Goal: Transaction & Acquisition: Purchase product/service

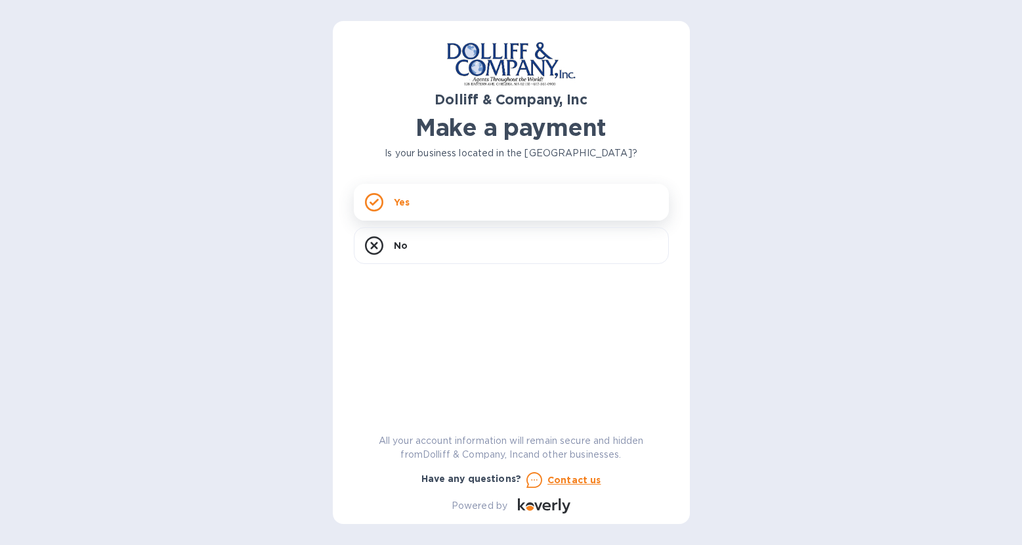
click at [458, 207] on div "Yes" at bounding box center [511, 202] width 315 height 37
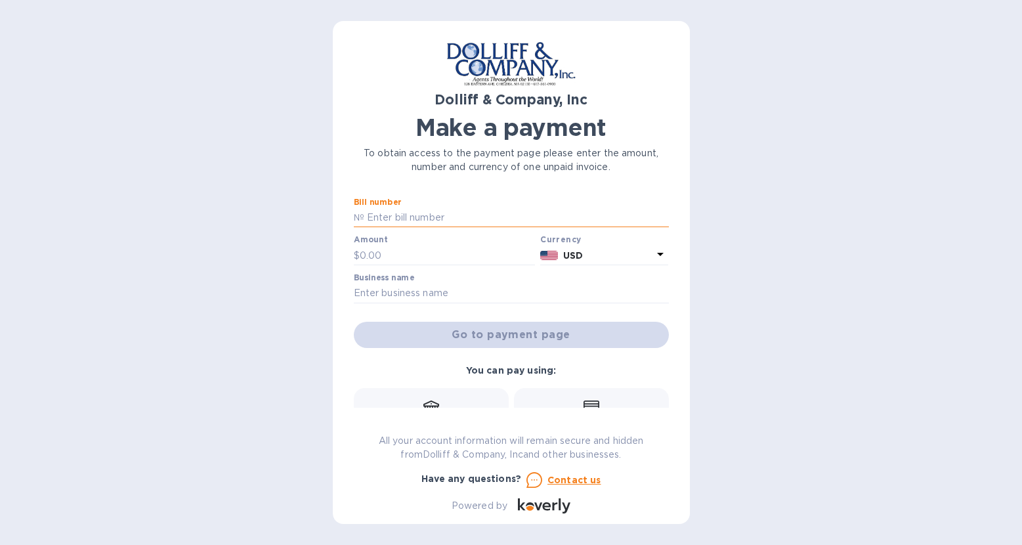
click at [404, 211] on input "text" at bounding box center [516, 218] width 305 height 20
type input "876197"
click at [420, 254] on input "text" at bounding box center [448, 255] width 176 height 20
type input "2,715.45"
click at [434, 291] on input "text" at bounding box center [511, 294] width 315 height 20
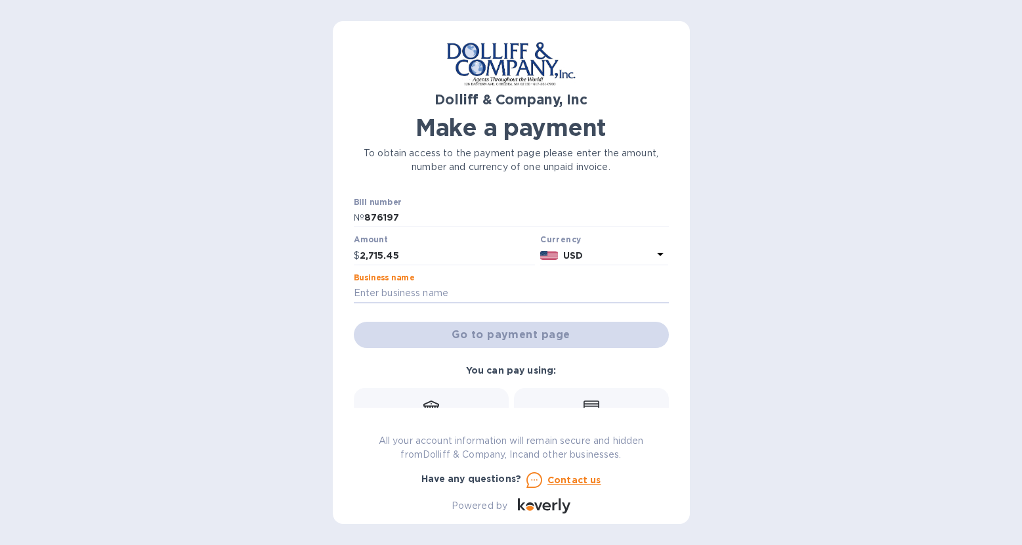
type input "Giant Power Inc"
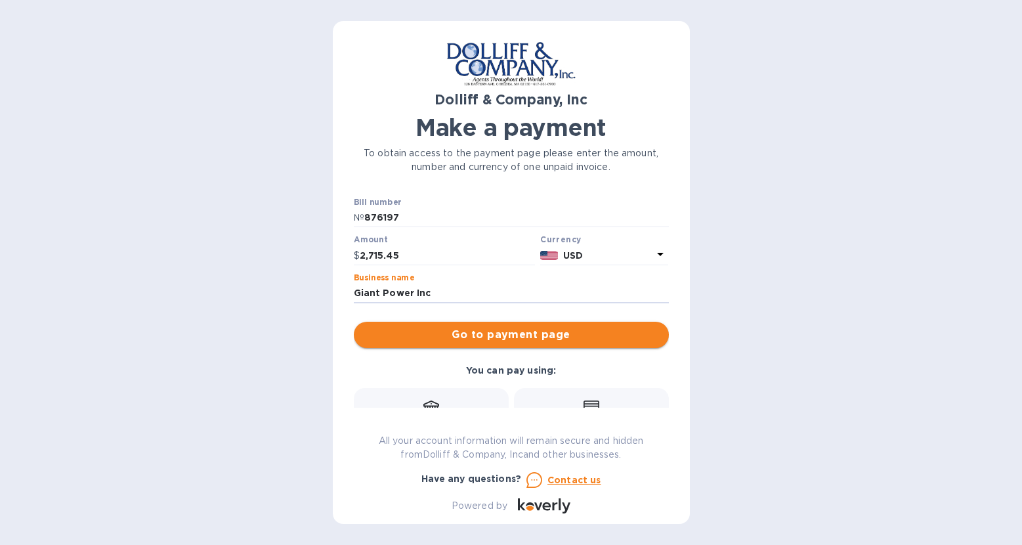
click at [522, 335] on span "Go to payment page" at bounding box center [511, 335] width 294 height 16
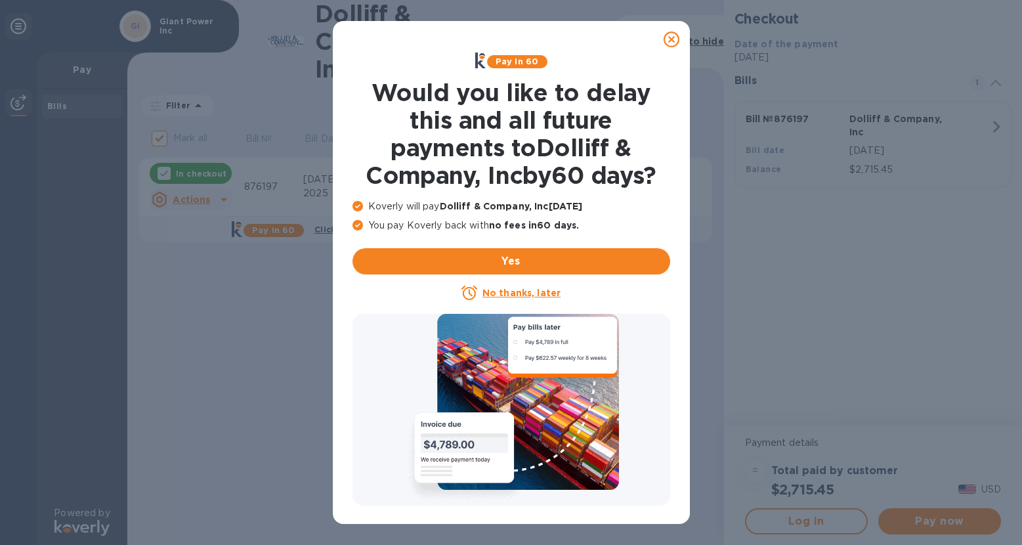
click at [673, 39] on icon at bounding box center [671, 40] width 16 height 16
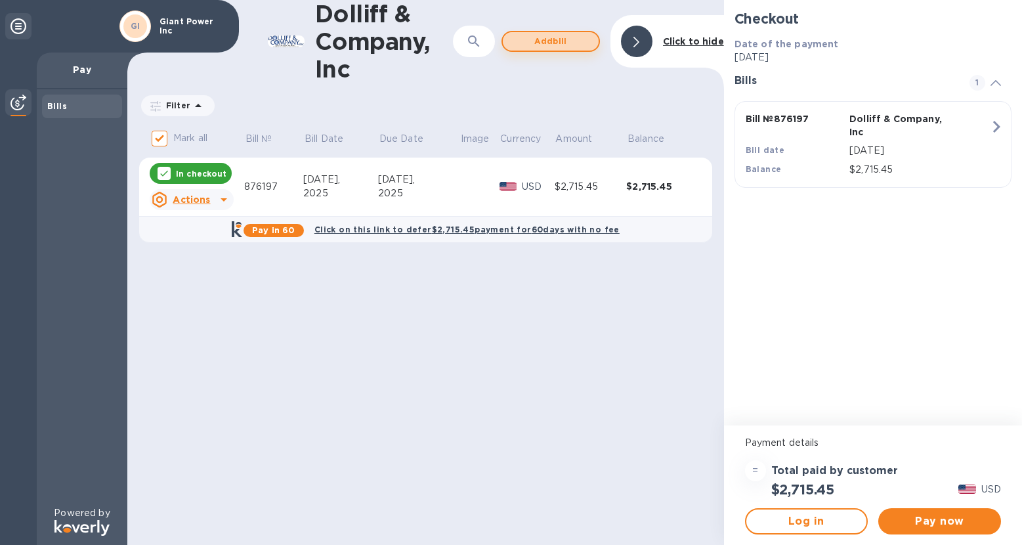
click at [570, 40] on span "Add bill" at bounding box center [550, 41] width 75 height 16
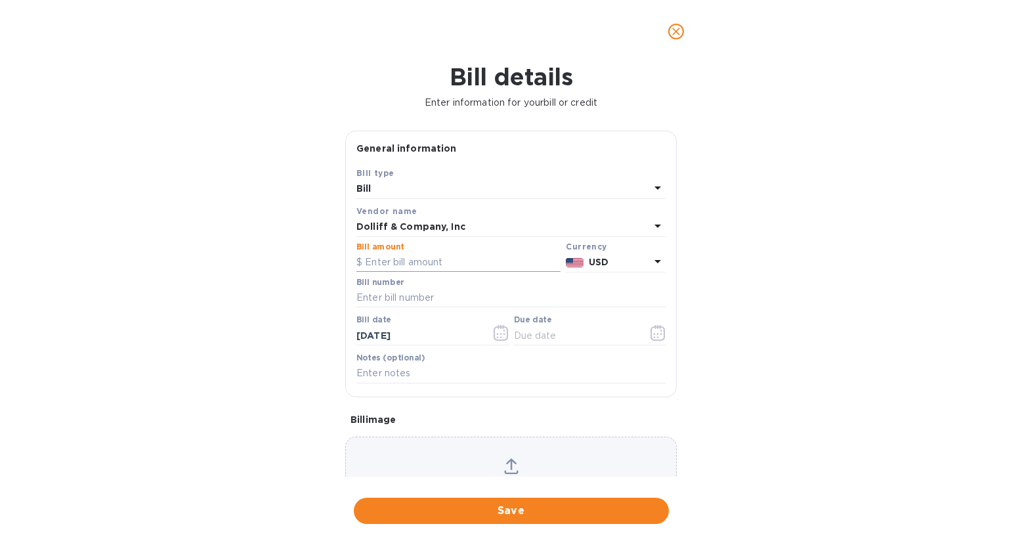
click at [442, 259] on input "text" at bounding box center [458, 263] width 204 height 20
type input "12,868.81"
click at [421, 295] on input "text" at bounding box center [510, 296] width 309 height 20
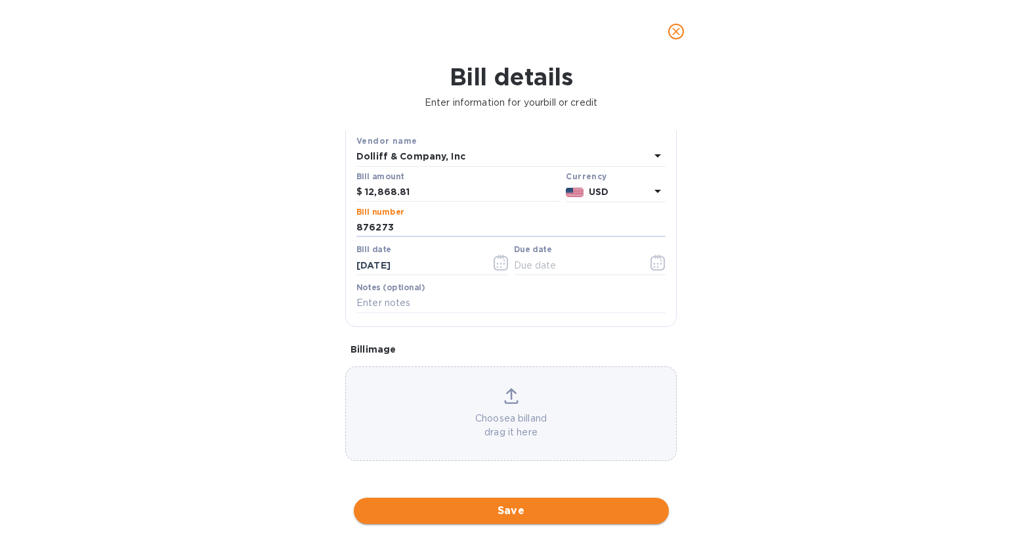
type input "876273"
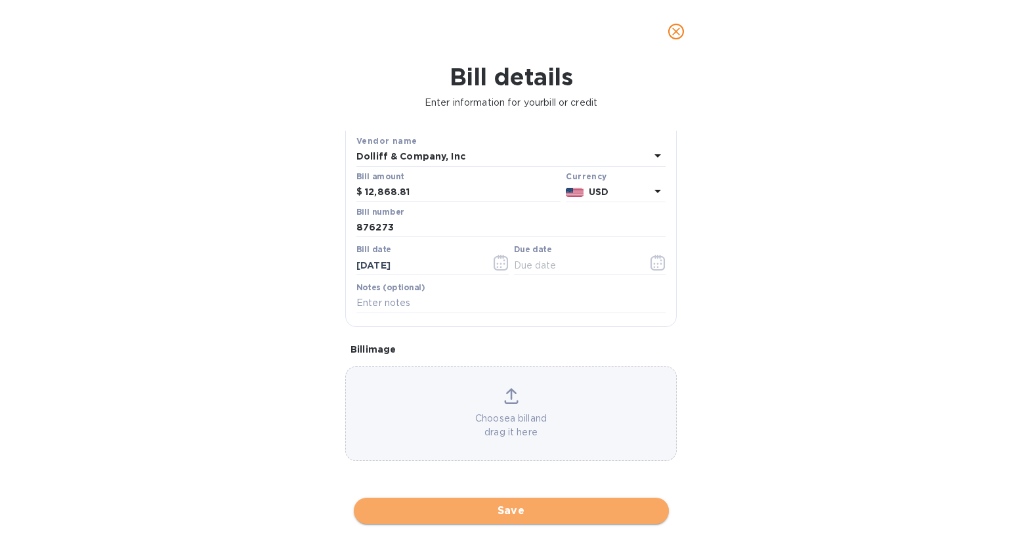
click at [518, 510] on span "Save" at bounding box center [511, 511] width 294 height 16
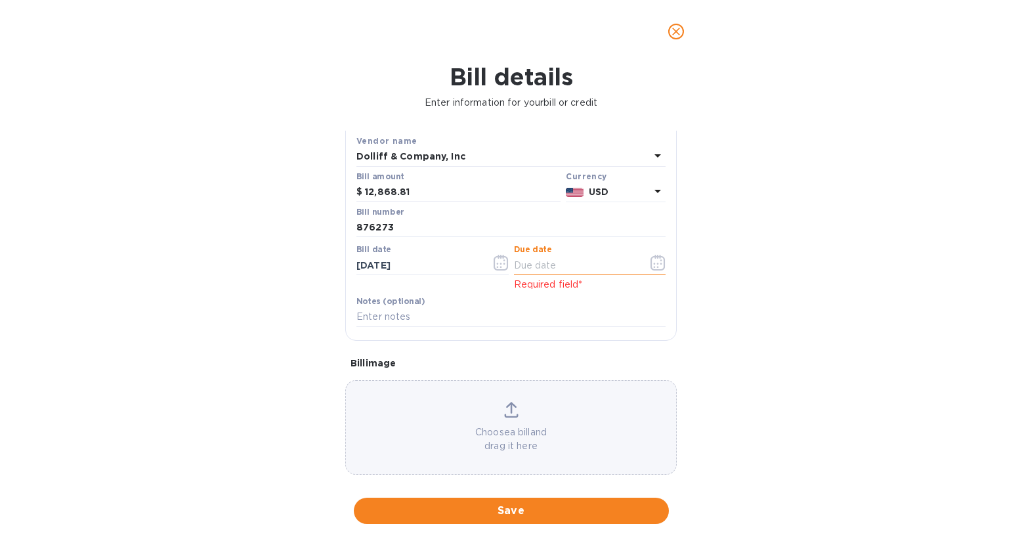
click at [564, 263] on input "text" at bounding box center [576, 265] width 124 height 20
click at [657, 264] on icon "button" at bounding box center [657, 263] width 15 height 16
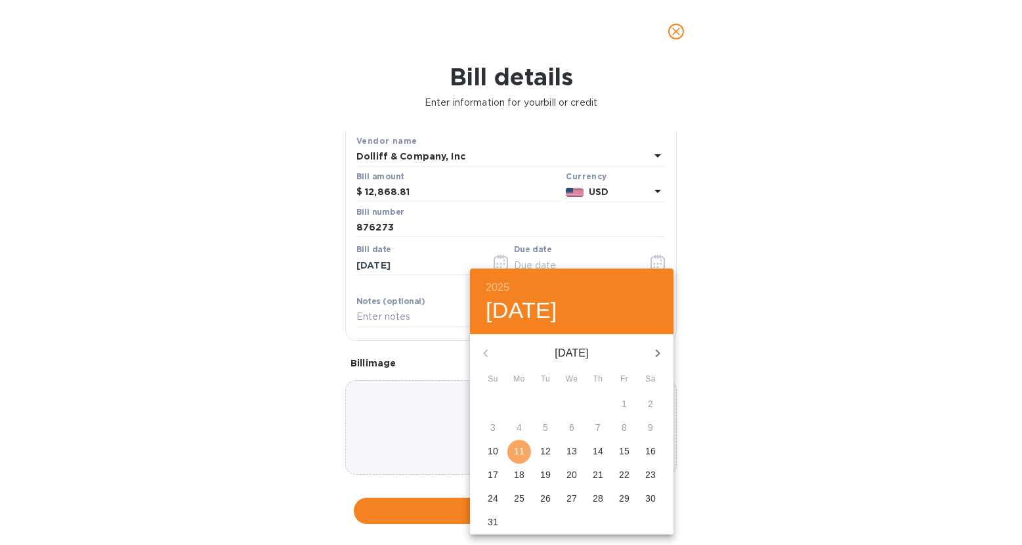
click at [513, 448] on span "11" at bounding box center [519, 450] width 24 height 13
type input "[DATE]"
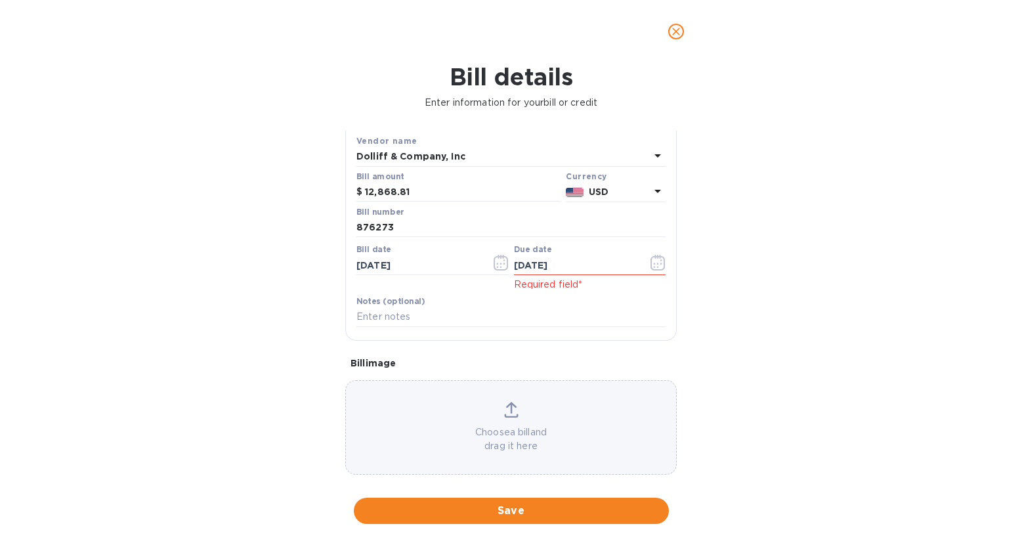
click at [736, 381] on div "Bill details Enter information for your bill or credit General information Save…" at bounding box center [511, 304] width 1022 height 482
click at [515, 515] on span "Save" at bounding box center [511, 511] width 294 height 16
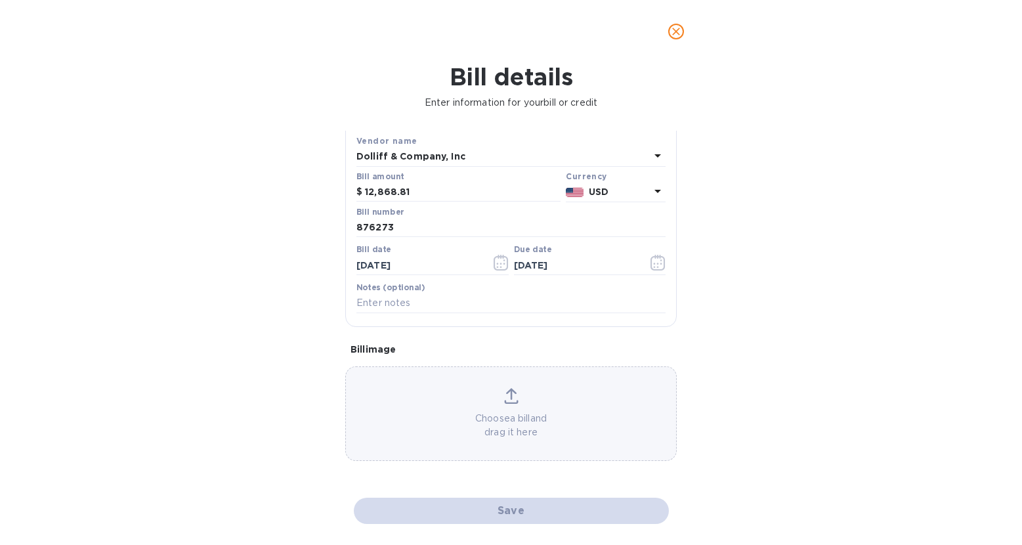
checkbox input "false"
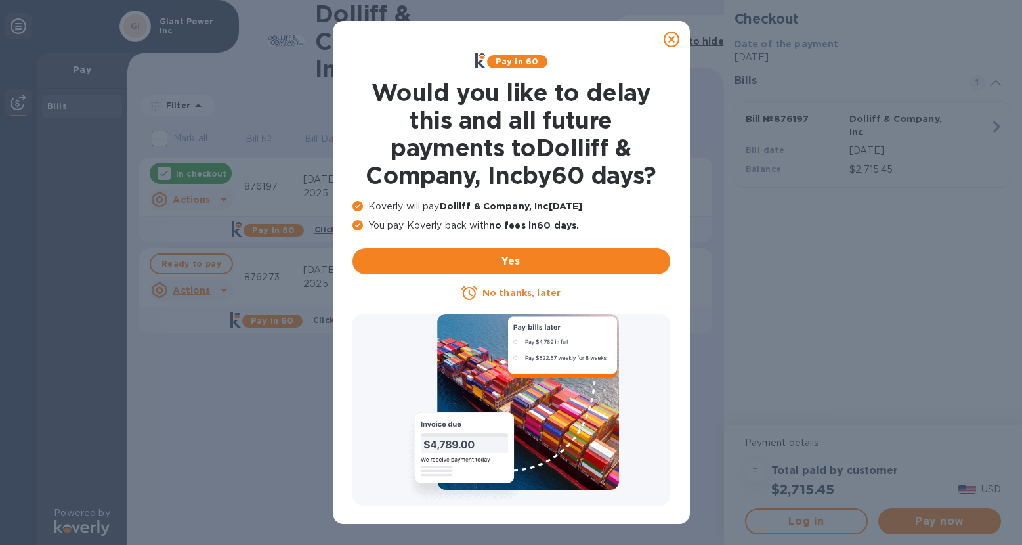
click at [676, 40] on icon at bounding box center [671, 40] width 16 height 16
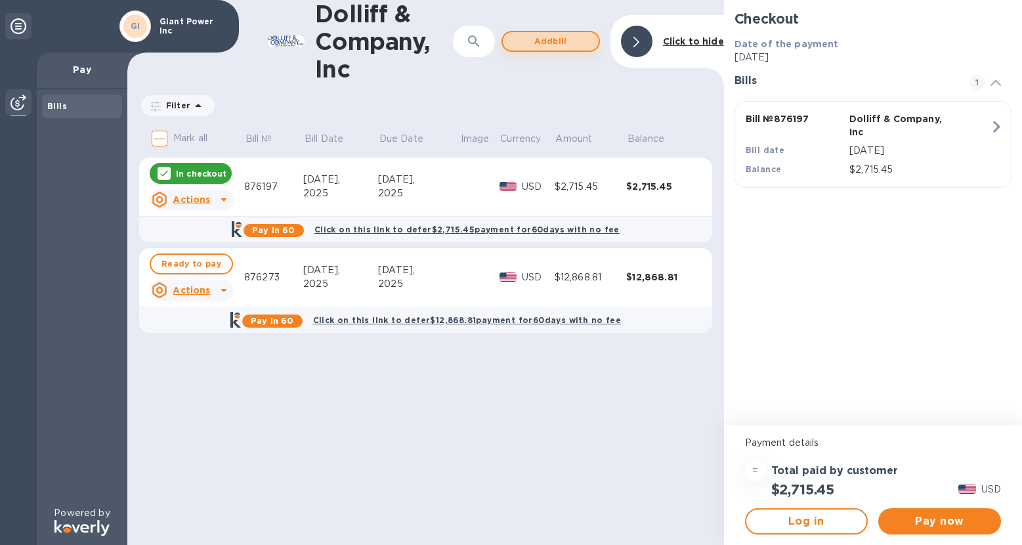
click at [562, 44] on span "Add bill" at bounding box center [550, 41] width 75 height 16
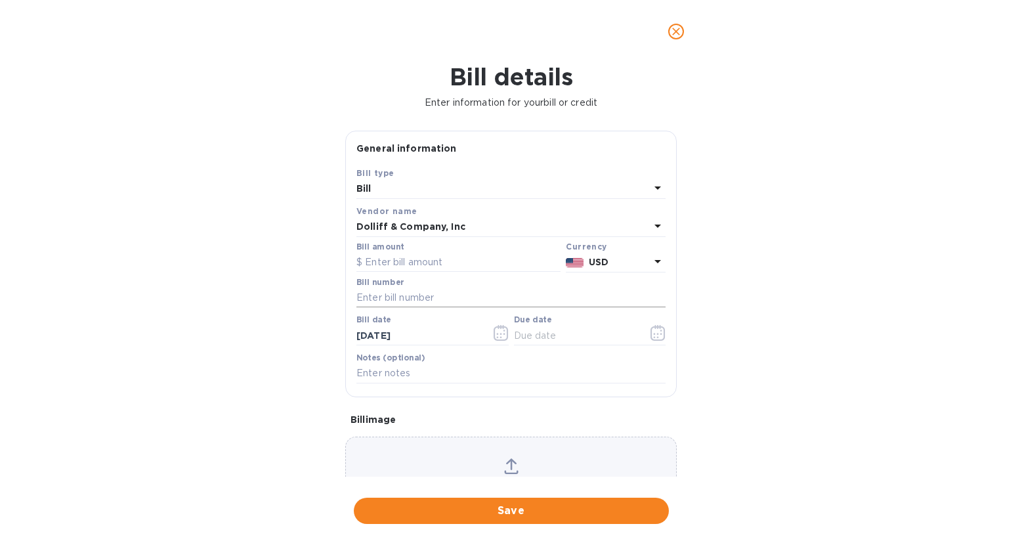
click at [444, 296] on input "text" at bounding box center [510, 298] width 309 height 20
type input "876346"
click at [433, 263] on input "text" at bounding box center [458, 263] width 204 height 20
type input "695"
click at [654, 334] on icon "button" at bounding box center [657, 333] width 15 height 16
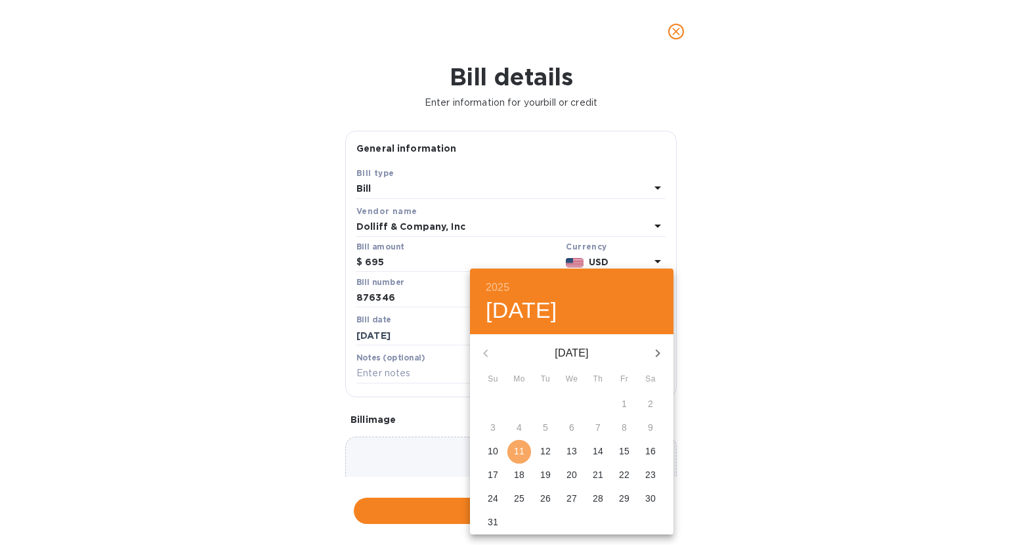
click at [522, 451] on p "11" at bounding box center [519, 450] width 11 height 13
type input "[DATE]"
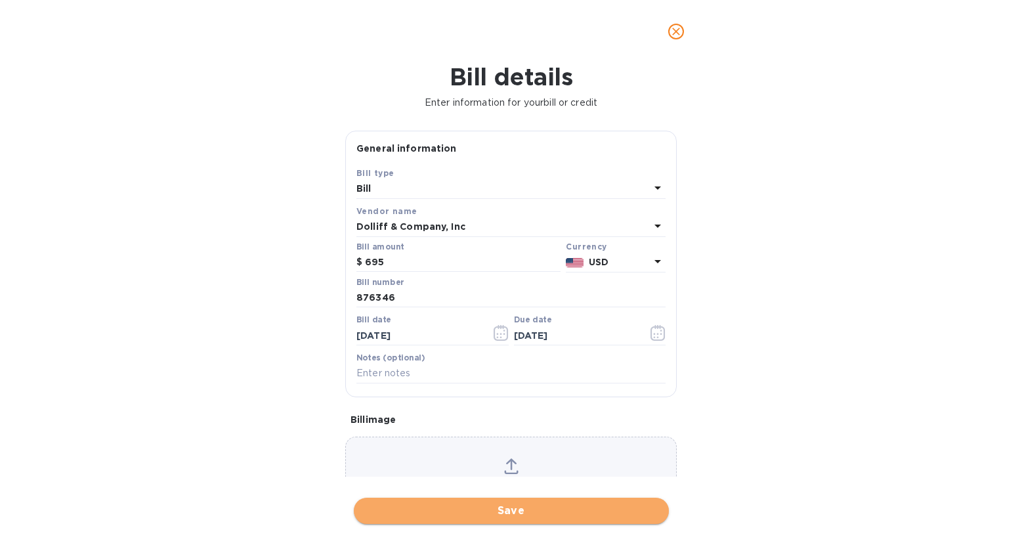
click at [537, 511] on span "Save" at bounding box center [511, 511] width 294 height 16
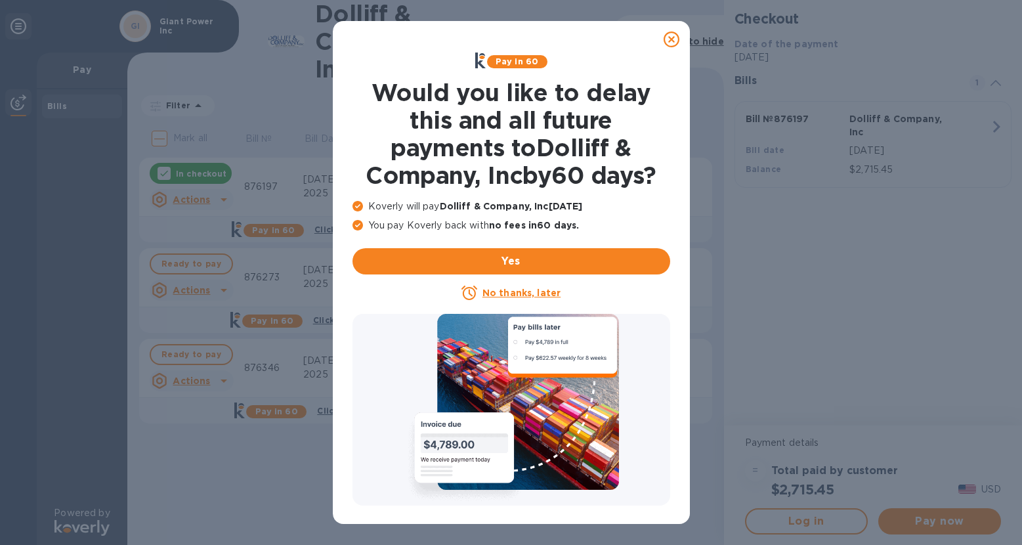
click at [671, 36] on icon at bounding box center [671, 40] width 16 height 16
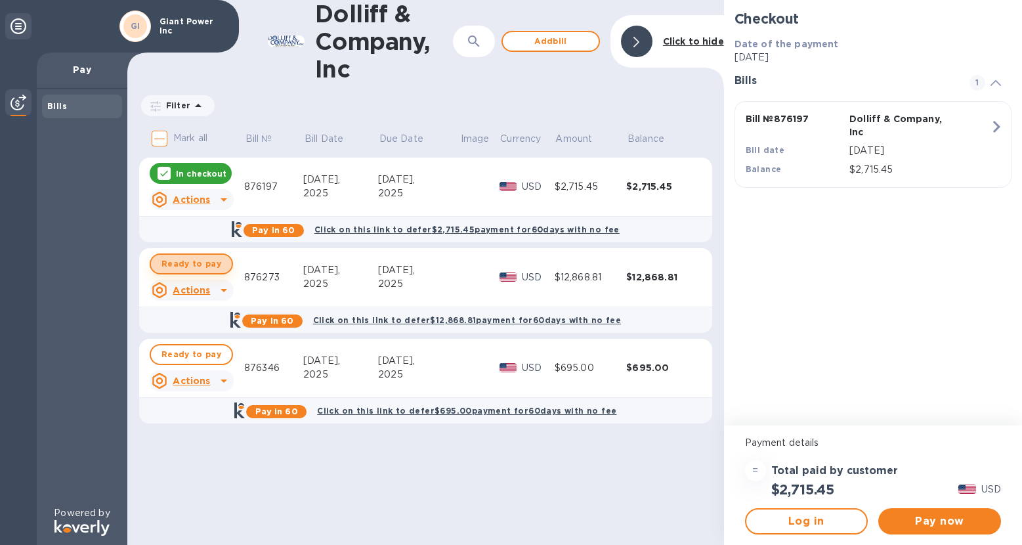
click at [195, 264] on span "Ready to pay" at bounding box center [191, 264] width 60 height 16
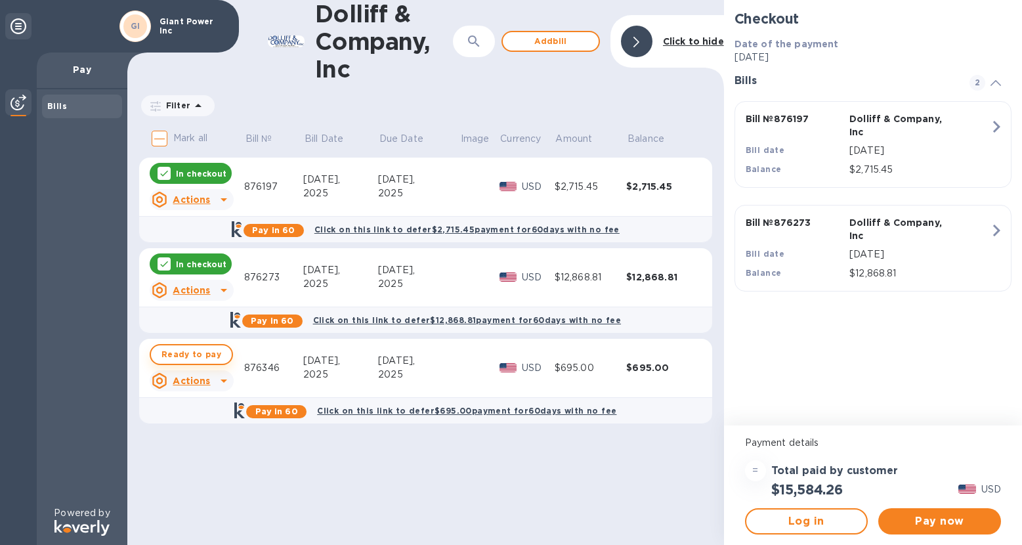
click at [201, 350] on span "Ready to pay" at bounding box center [191, 355] width 60 height 16
checkbox input "true"
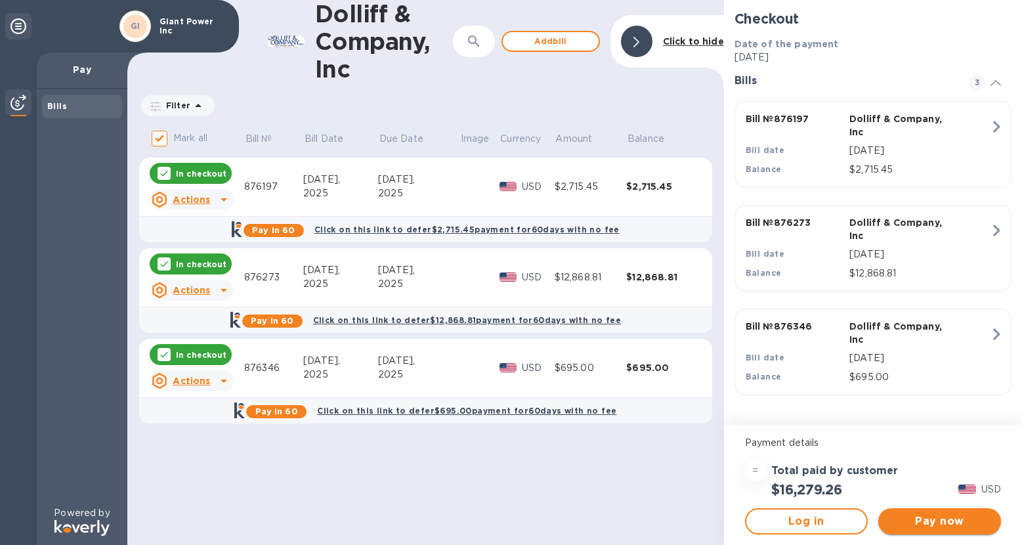
click at [940, 517] on span "Pay now" at bounding box center [940, 521] width 102 height 16
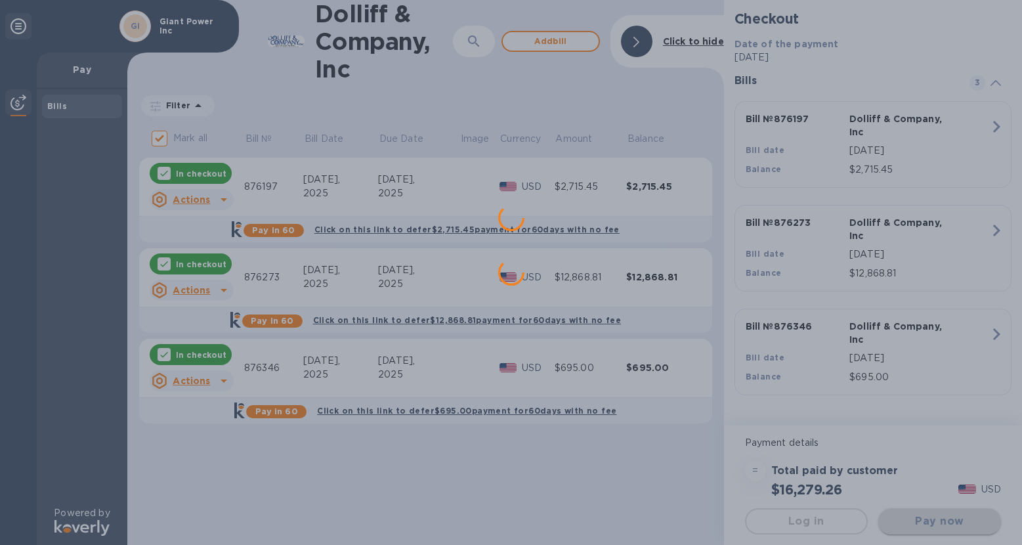
scroll to position [0, 0]
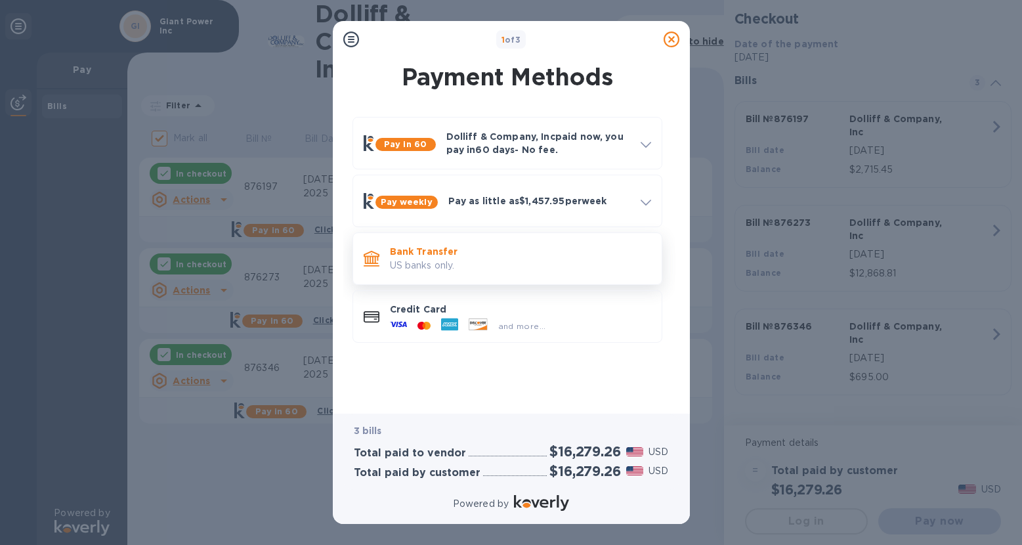
click at [369, 268] on div at bounding box center [371, 258] width 26 height 26
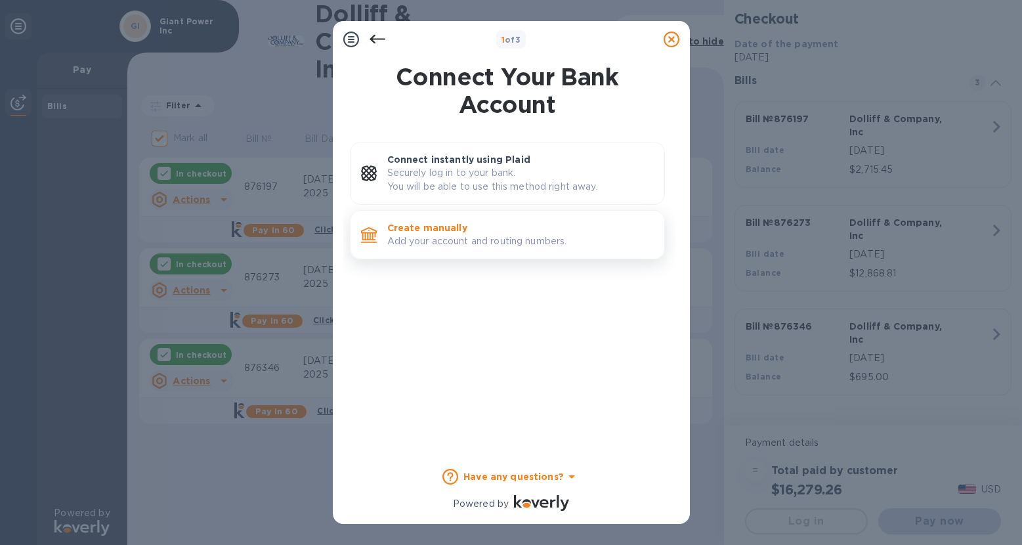
click at [449, 233] on p "Create manually" at bounding box center [520, 227] width 266 height 13
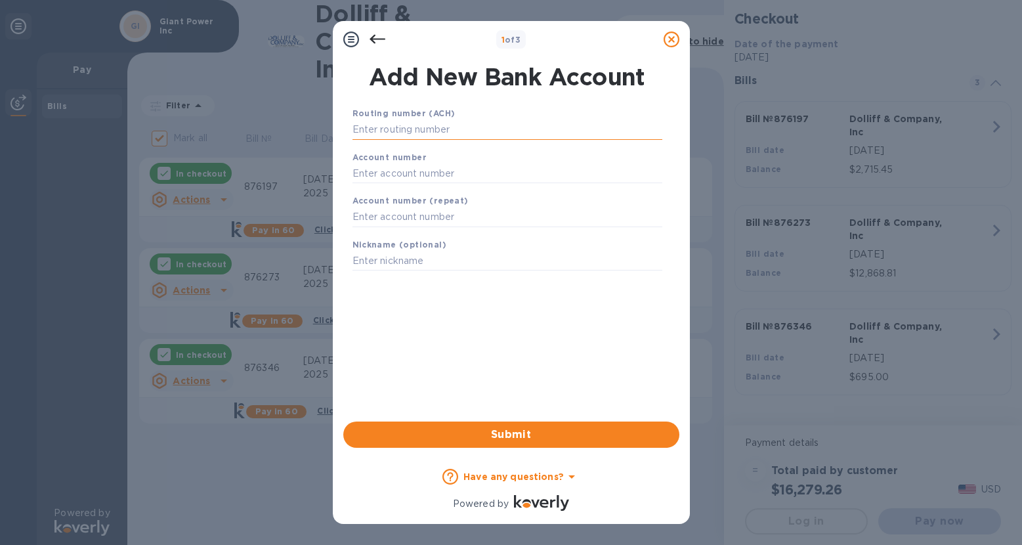
click at [418, 131] on input "text" at bounding box center [507, 130] width 310 height 20
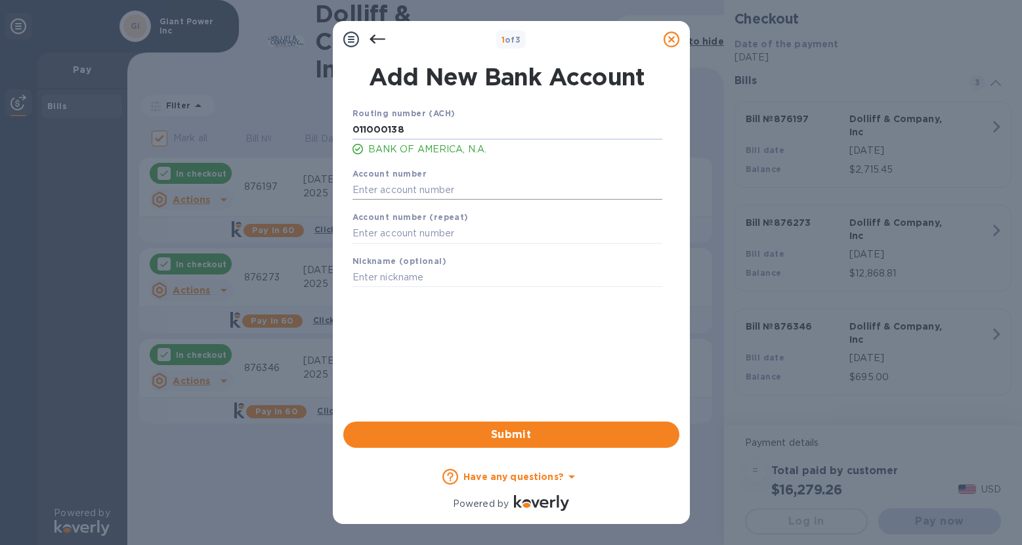
type input "011000138"
click at [440, 191] on input "text" at bounding box center [507, 190] width 310 height 20
type input "466017320760"
click at [441, 235] on input "text" at bounding box center [507, 234] width 310 height 20
type input "466017320760"
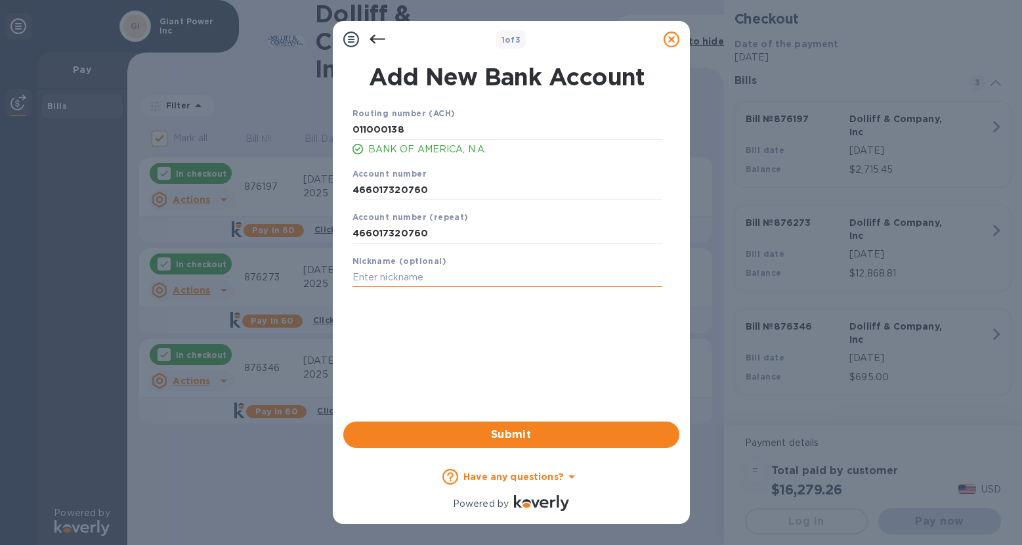
click at [453, 276] on input "text" at bounding box center [507, 278] width 310 height 20
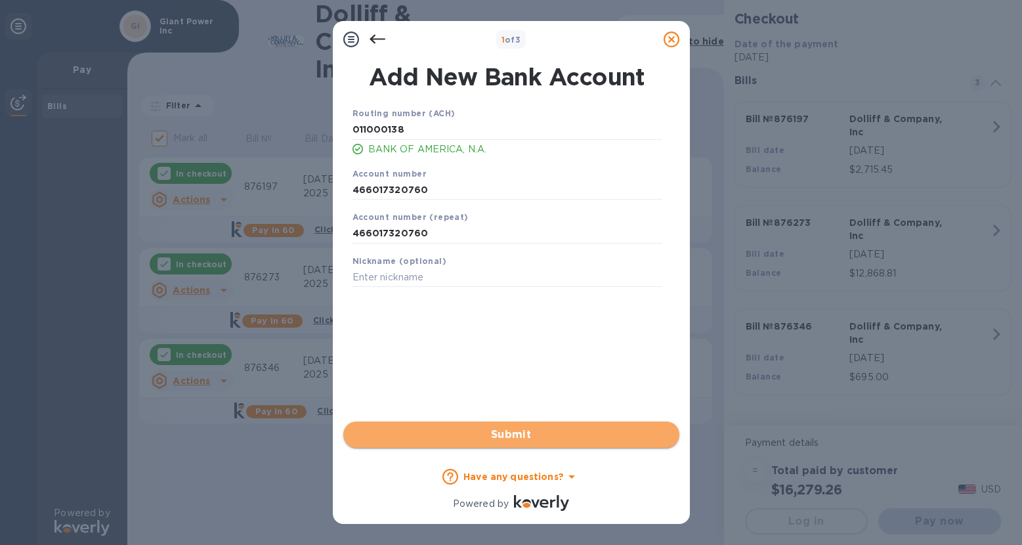
click at [514, 435] on span "Submit" at bounding box center [511, 435] width 315 height 16
